Goal: Task Accomplishment & Management: Use online tool/utility

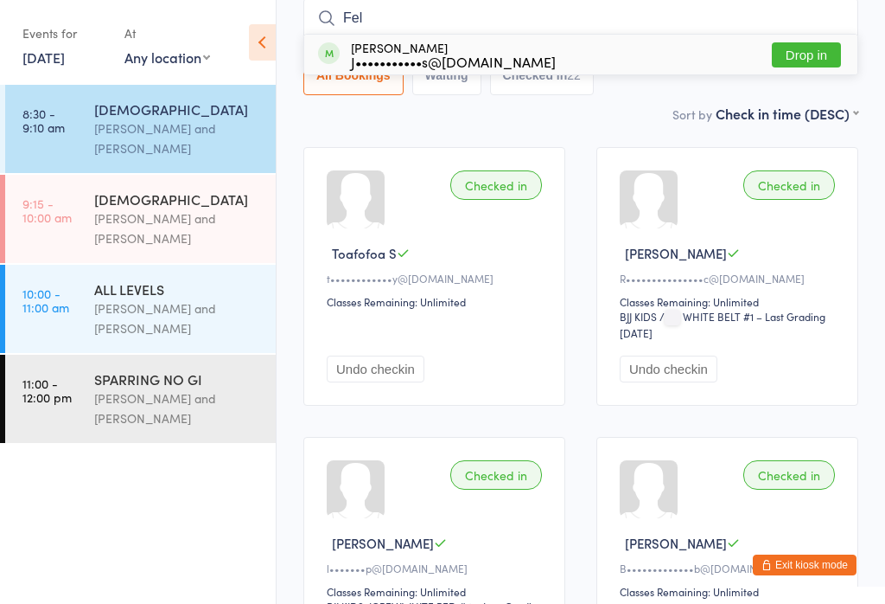
type input "Feli"
click at [105, 202] on div "[DEMOGRAPHIC_DATA]" at bounding box center [177, 198] width 167 height 19
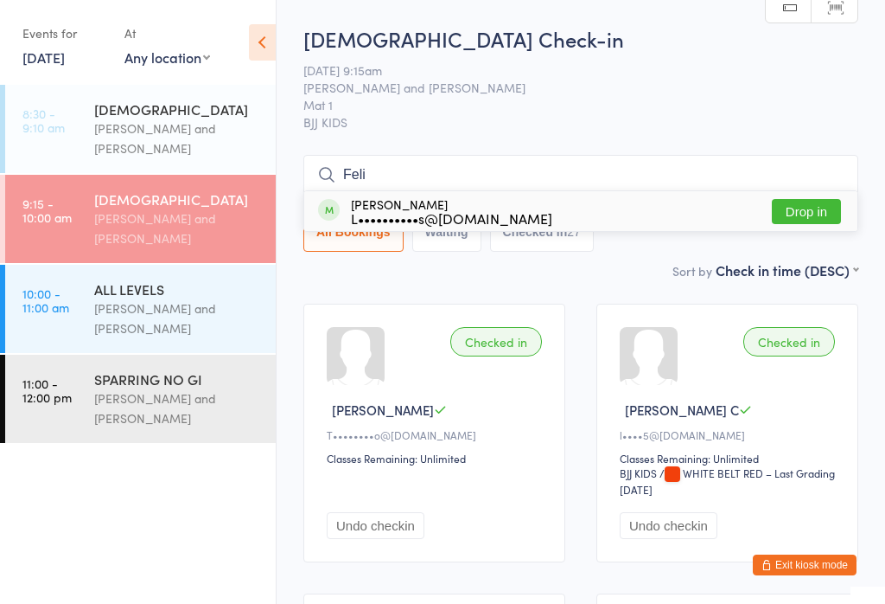
type input "Feli"
click at [798, 224] on button "Drop in" at bounding box center [806, 211] width 69 height 25
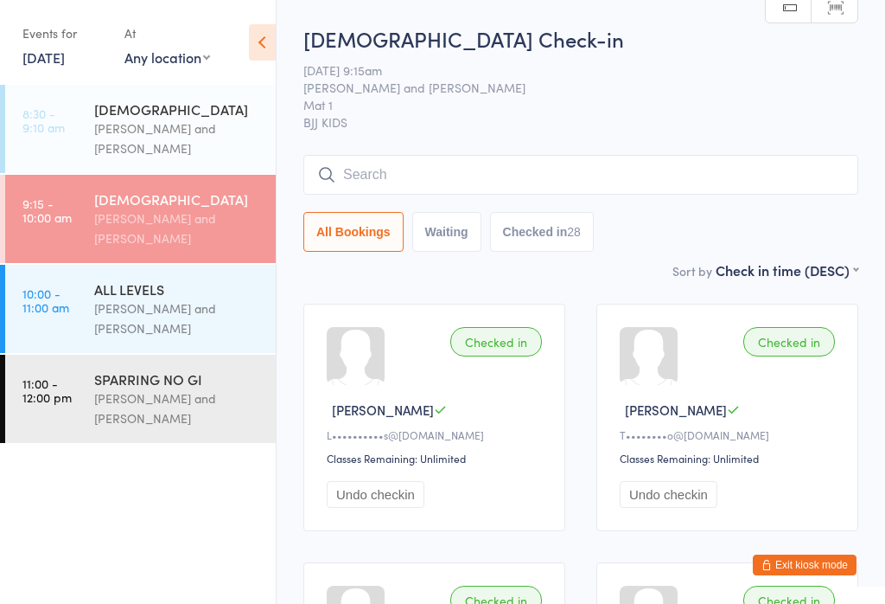
click at [199, 320] on div "[PERSON_NAME] and [PERSON_NAME]" at bounding box center [177, 318] width 167 height 40
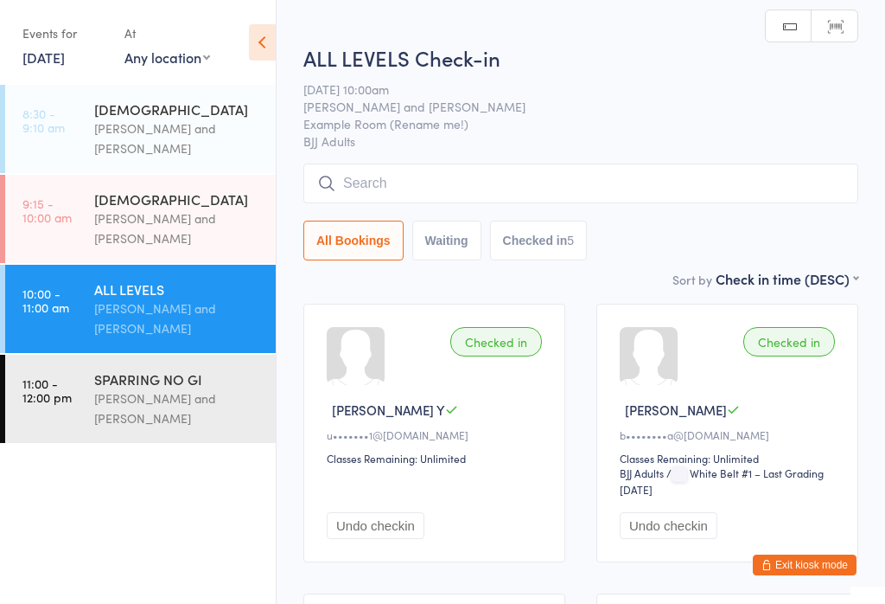
click at [454, 183] on input "search" at bounding box center [580, 183] width 555 height 40
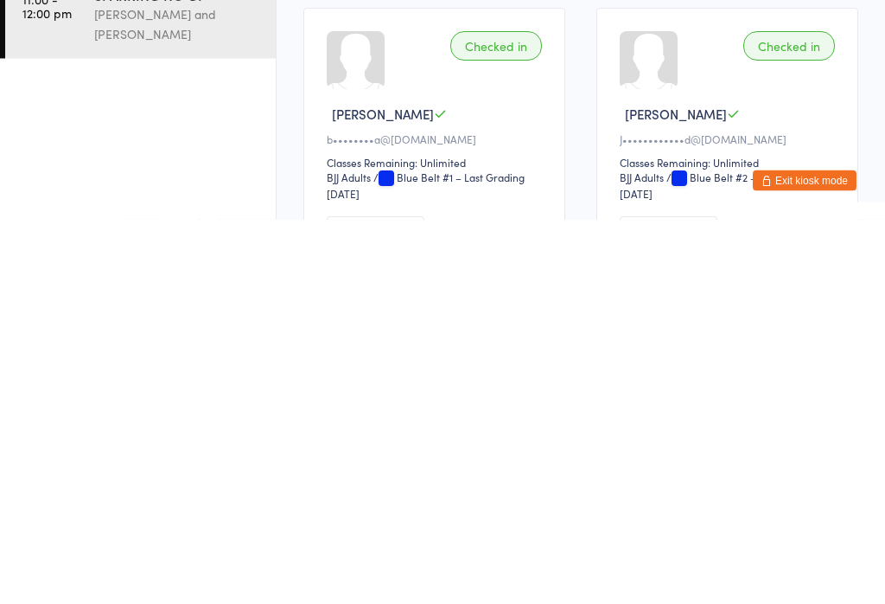
scroll to position [164, 0]
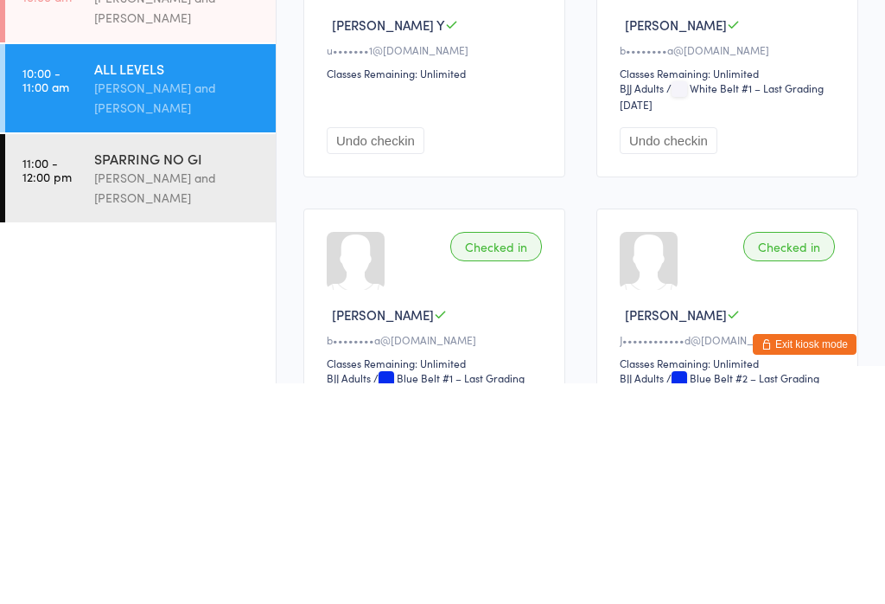
click at [105, 388] on div "[PERSON_NAME] and [PERSON_NAME]" at bounding box center [177, 408] width 167 height 40
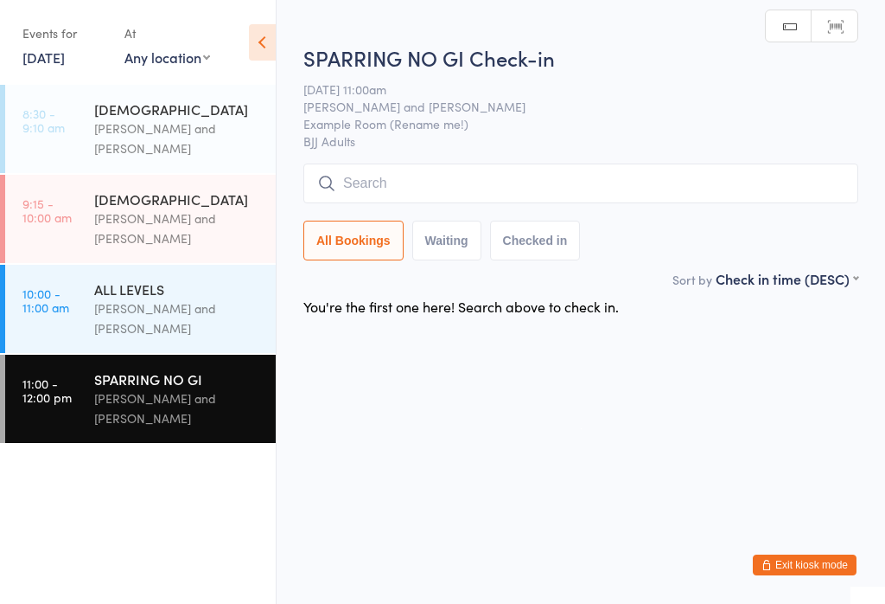
click at [449, 192] on input "search" at bounding box center [580, 183] width 555 height 40
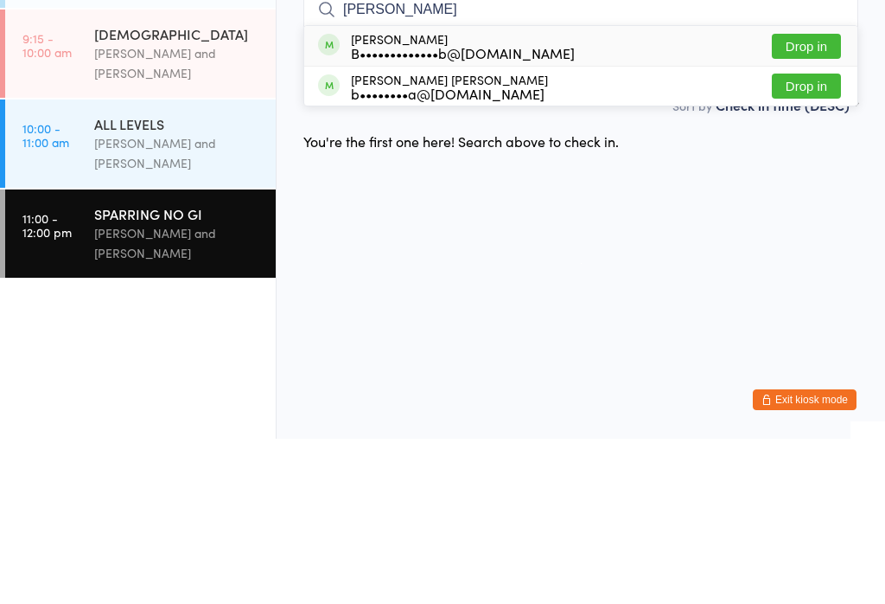
type input "[PERSON_NAME]"
click at [816, 239] on button "Drop in" at bounding box center [806, 251] width 69 height 25
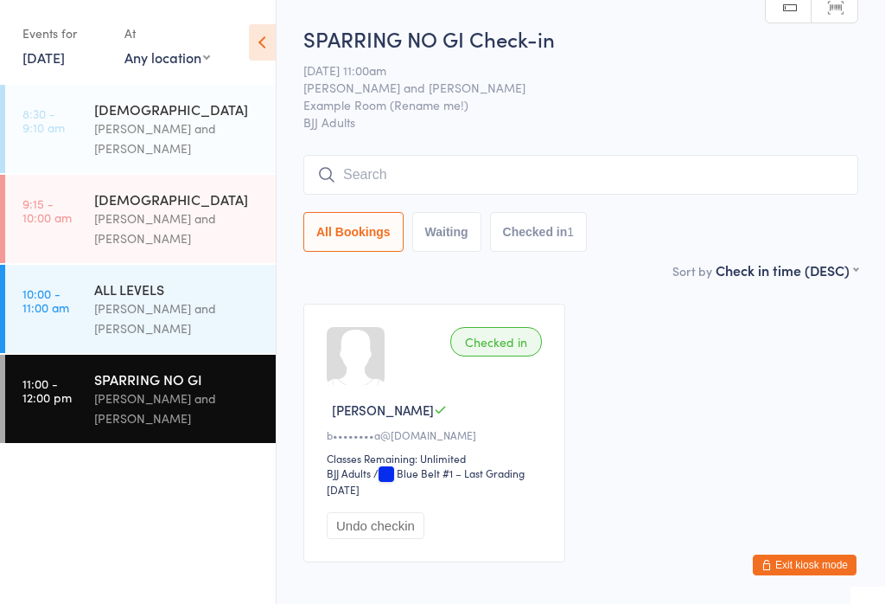
click at [204, 323] on div "[PERSON_NAME] and [PERSON_NAME]" at bounding box center [177, 318] width 167 height 40
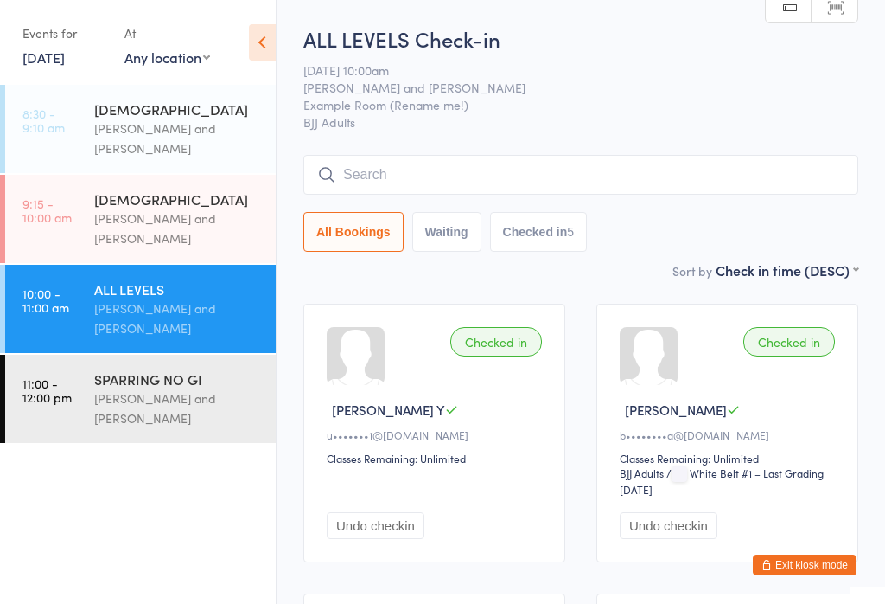
click at [386, 169] on input "search" at bounding box center [580, 175] width 555 height 40
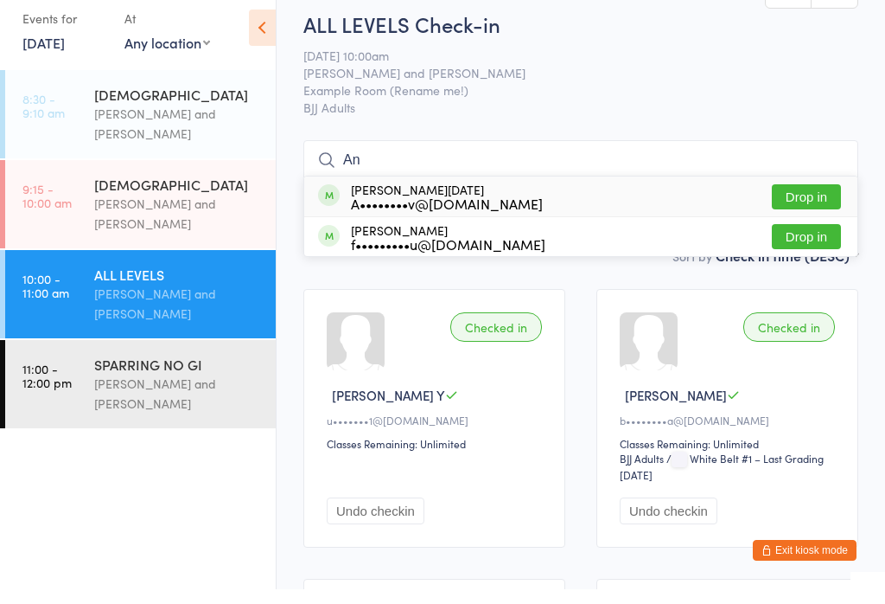
type input "A"
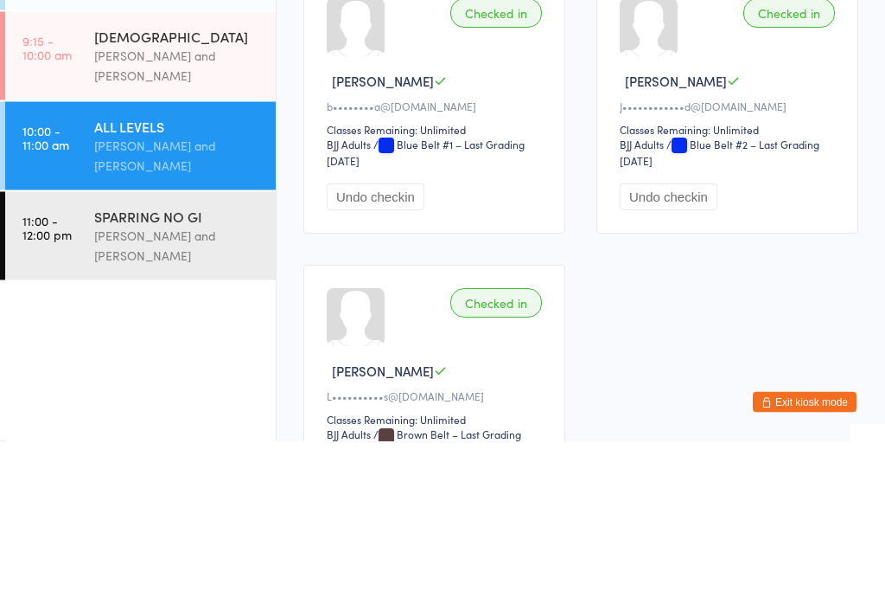
scroll to position [457, 0]
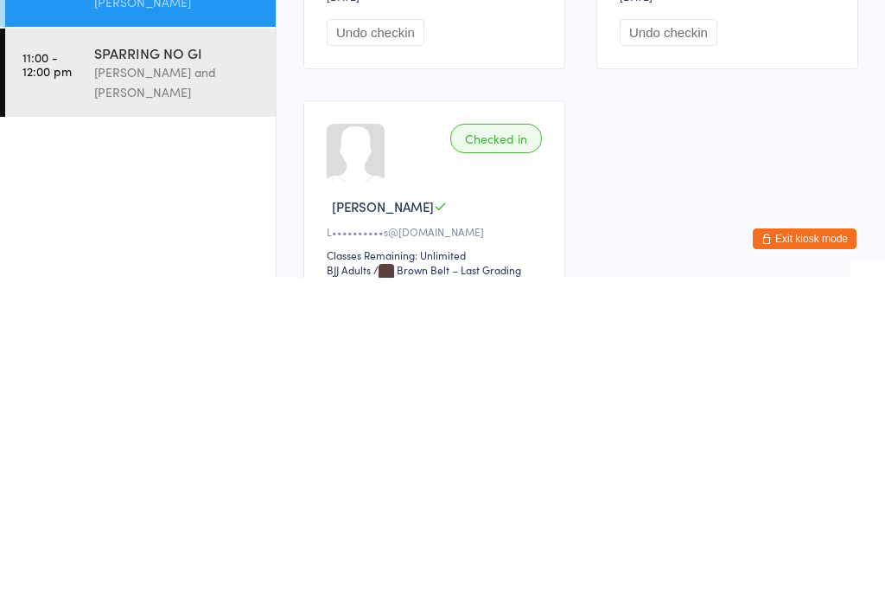
click at [195, 388] on div "[PERSON_NAME] and [PERSON_NAME]" at bounding box center [177, 408] width 167 height 40
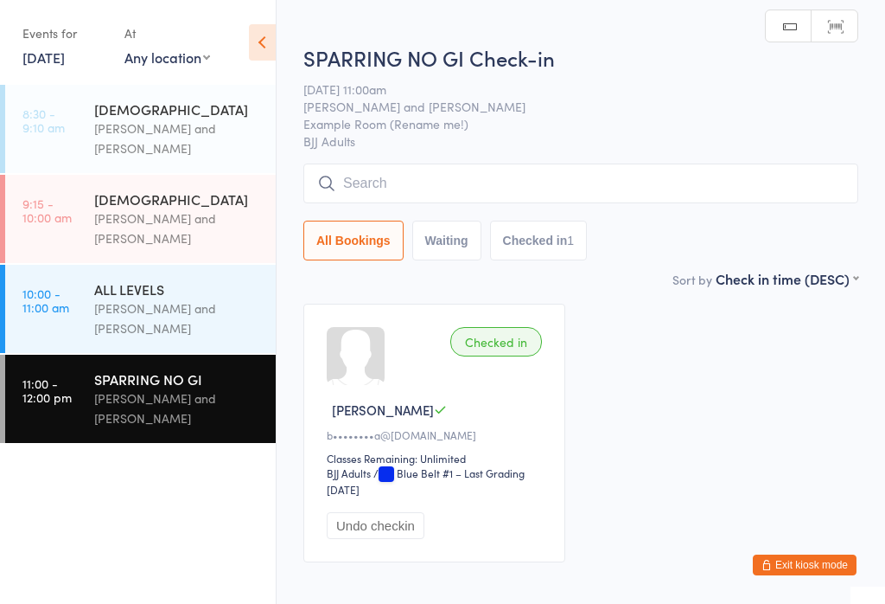
click at [631, 182] on input "search" at bounding box center [580, 183] width 555 height 40
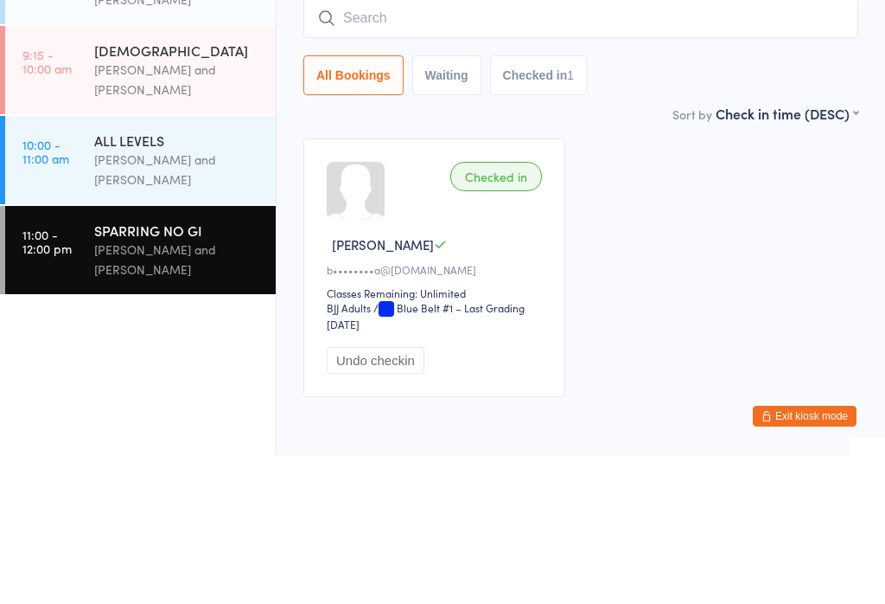
scroll to position [5, 0]
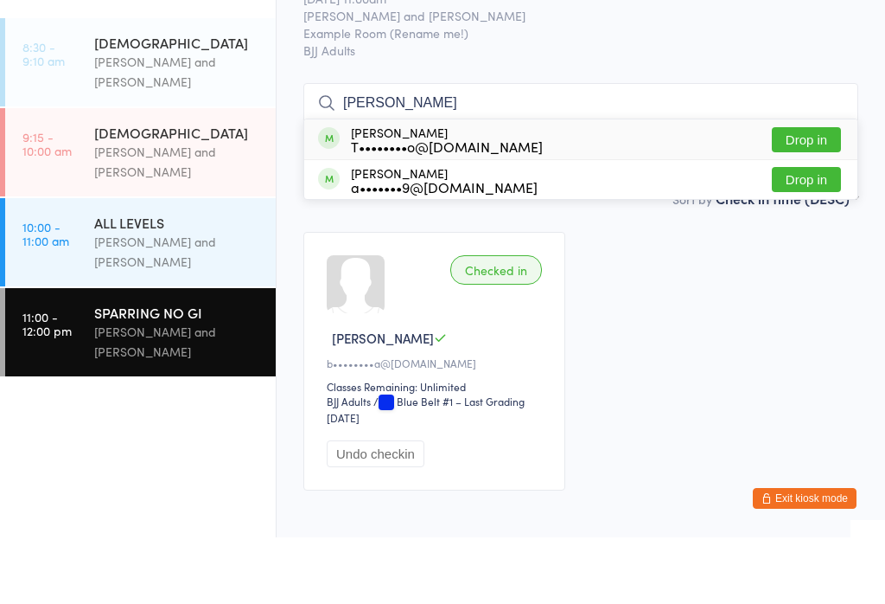
type input "[PERSON_NAME]"
click at [794, 194] on button "Drop in" at bounding box center [806, 206] width 69 height 25
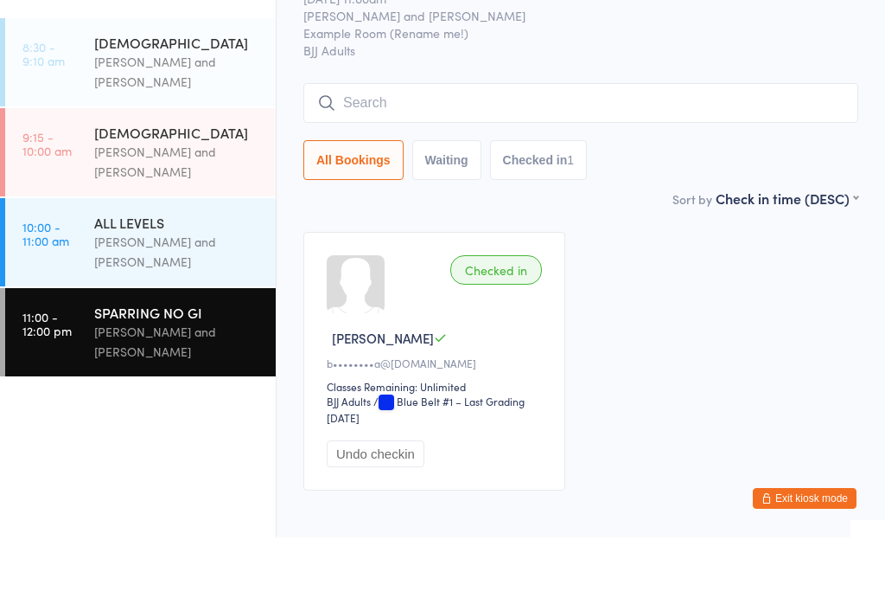
scroll to position [72, 0]
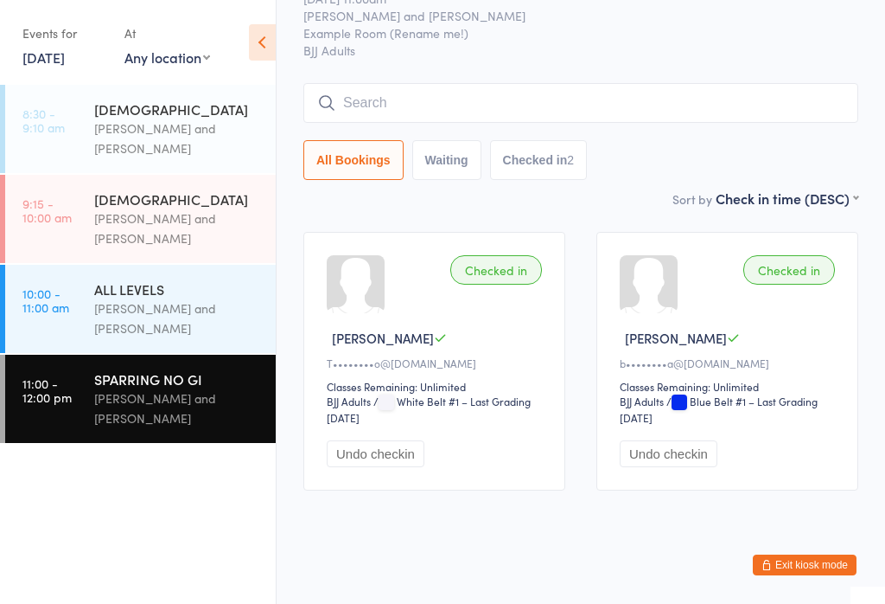
click at [187, 208] on div "[DEMOGRAPHIC_DATA]" at bounding box center [177, 198] width 167 height 19
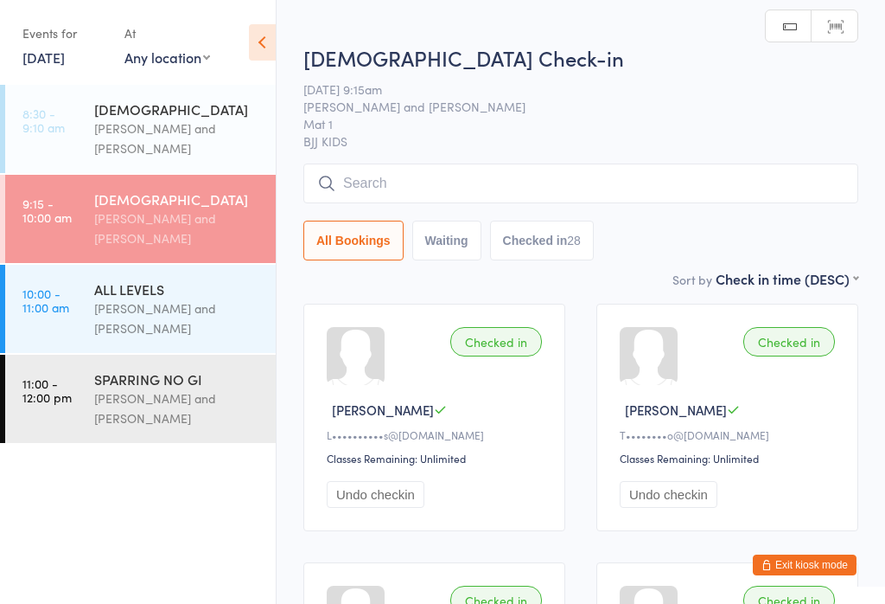
click at [605, 181] on input "search" at bounding box center [580, 183] width 555 height 40
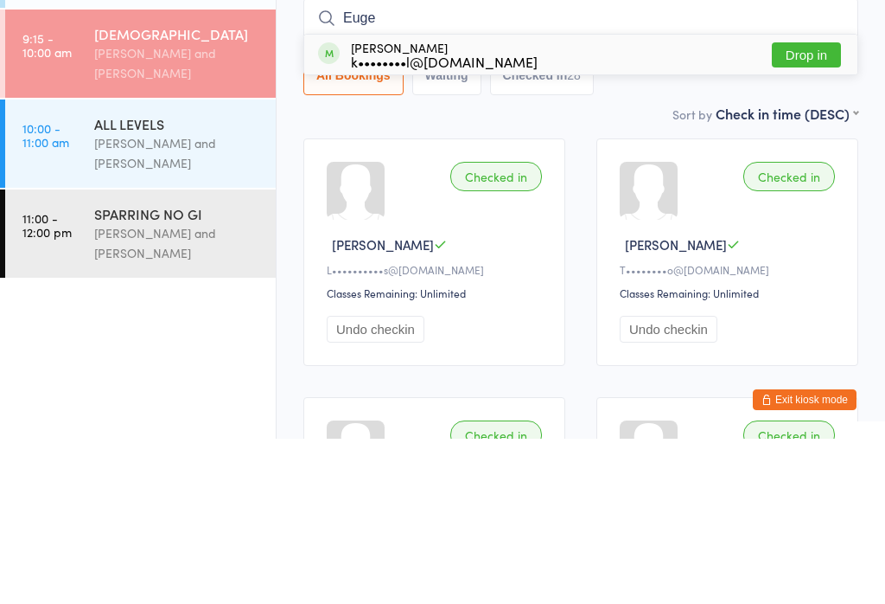
type input "Euge"
click at [806, 208] on button "Drop in" at bounding box center [806, 220] width 69 height 25
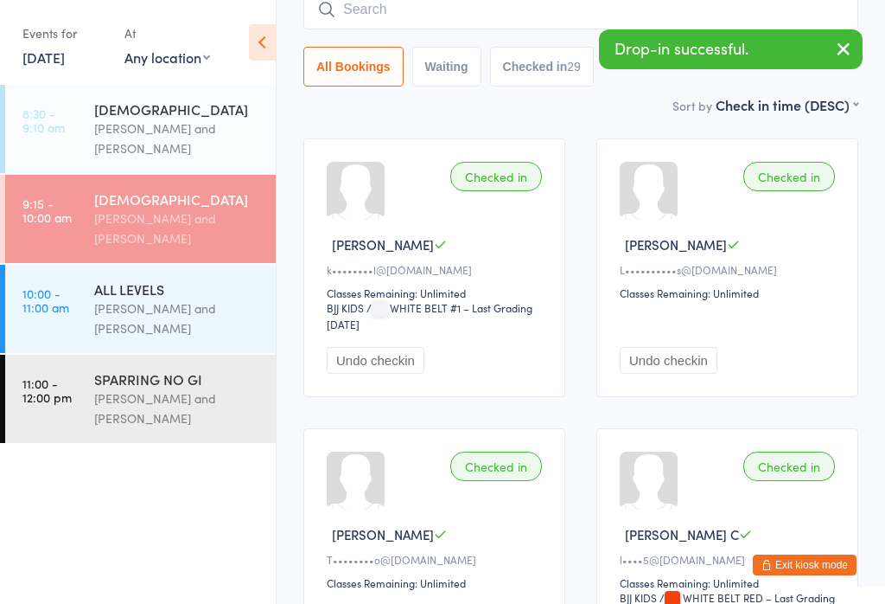
click at [163, 318] on div "[PERSON_NAME] and [PERSON_NAME]" at bounding box center [177, 318] width 167 height 40
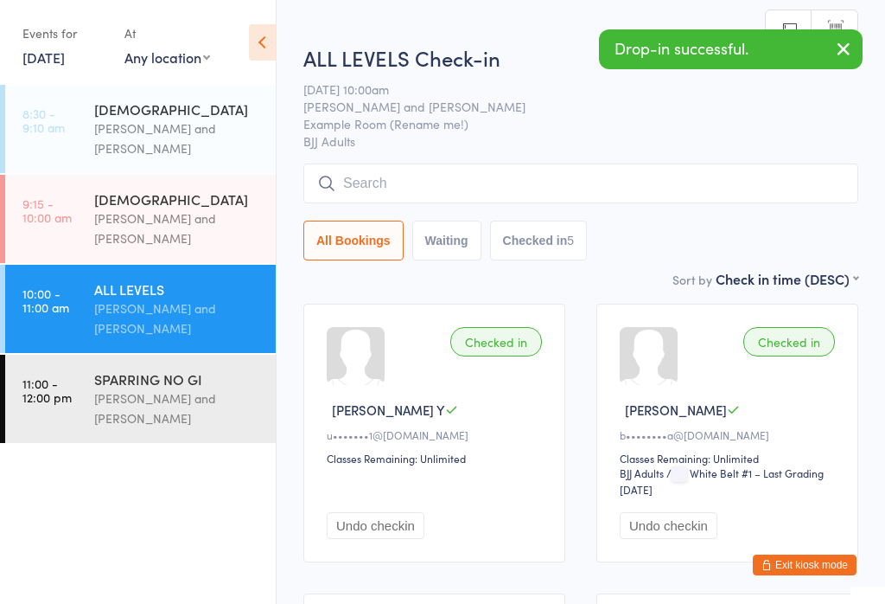
click at [584, 181] on input "search" at bounding box center [580, 183] width 555 height 40
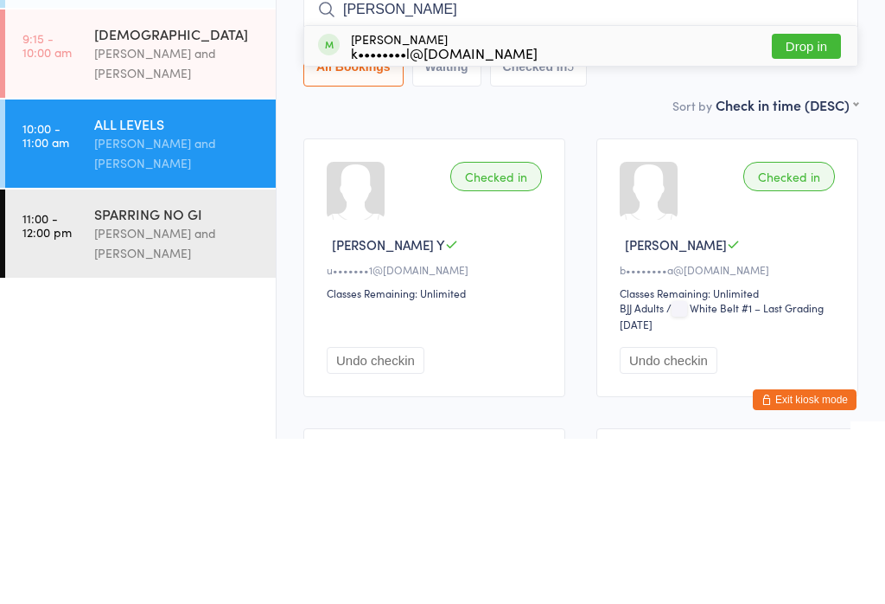
type input "[PERSON_NAME]"
click at [810, 199] on button "Drop in" at bounding box center [806, 211] width 69 height 25
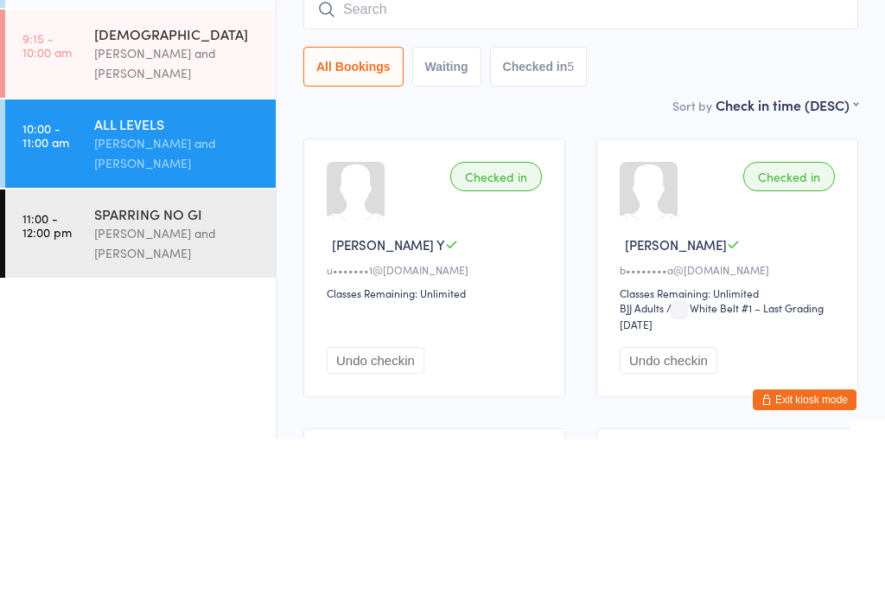
scroll to position [165, 0]
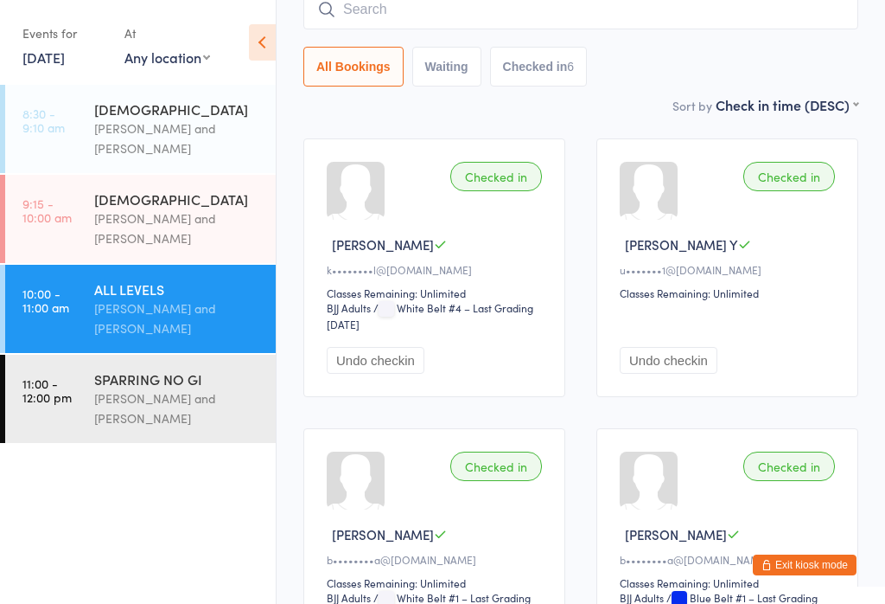
click at [581, 29] on input "search" at bounding box center [580, 10] width 555 height 40
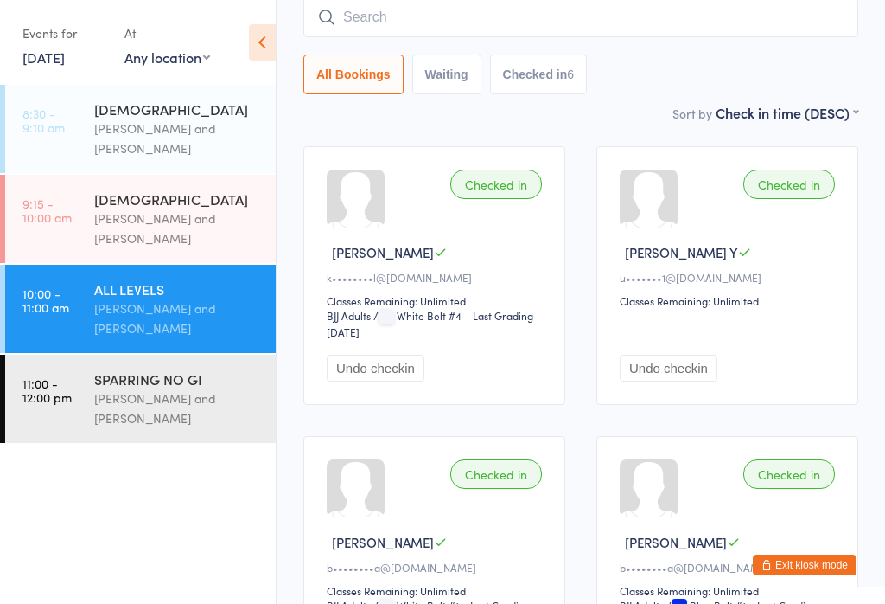
scroll to position [157, 0]
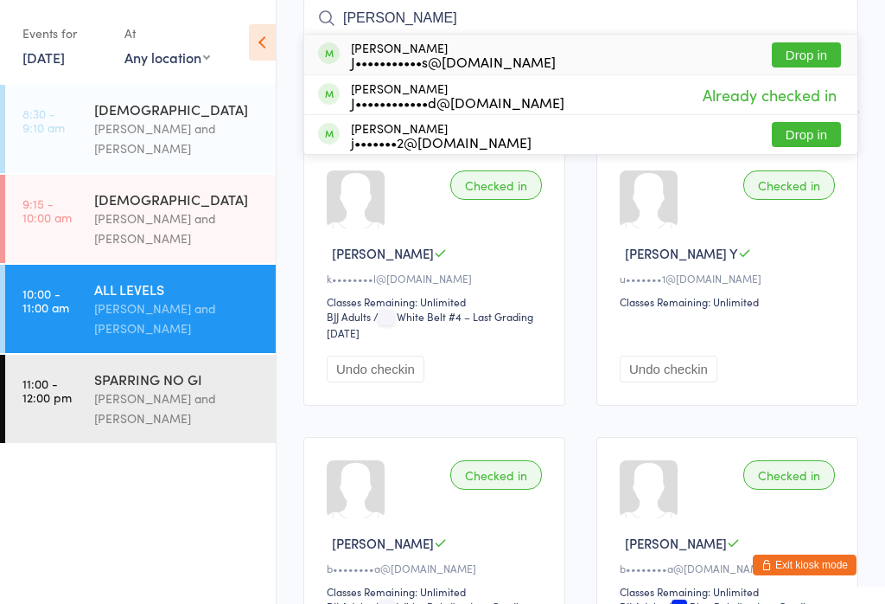
type input "[PERSON_NAME]"
click at [821, 47] on button "Drop in" at bounding box center [806, 54] width 69 height 25
